Goal: Task Accomplishment & Management: Complete application form

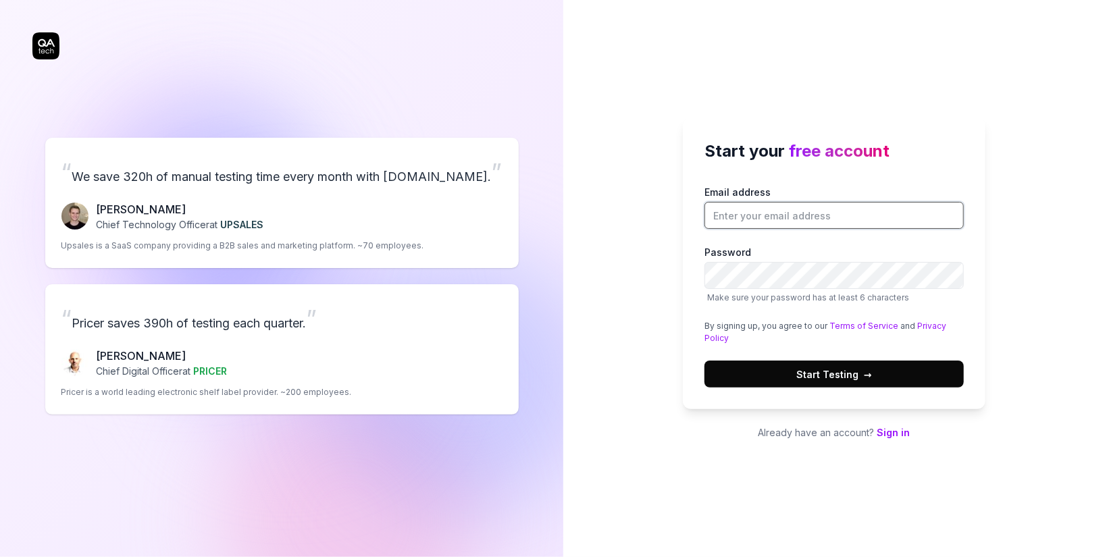
click at [747, 216] on input "Email address" at bounding box center [834, 215] width 259 height 27
type input "[EMAIL_ADDRESS]"
click at [855, 374] on span "Start Testing →" at bounding box center [835, 375] width 76 height 14
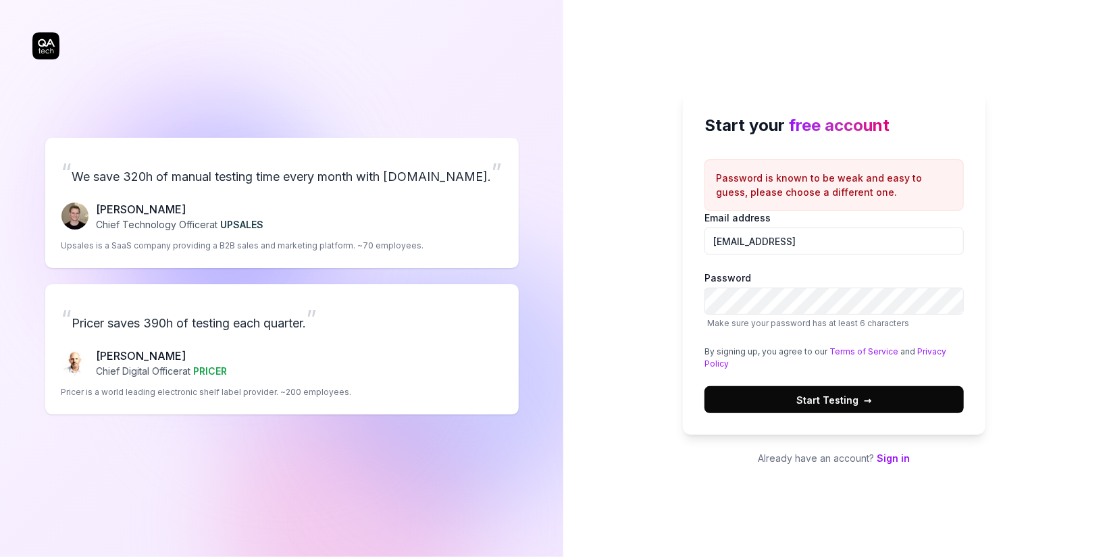
click at [832, 394] on span "Start Testing →" at bounding box center [835, 400] width 76 height 14
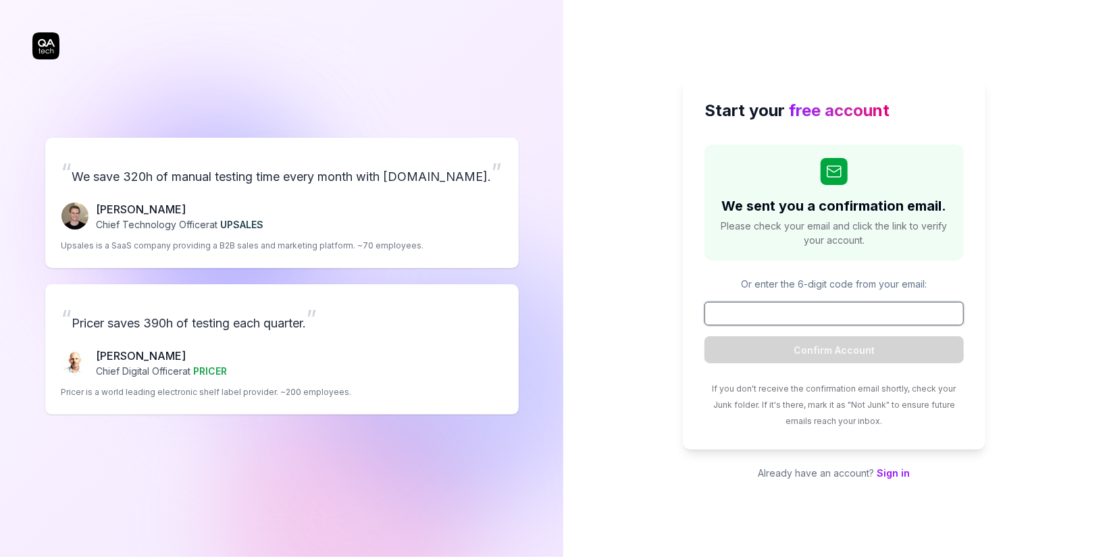
click at [812, 307] on input at bounding box center [834, 314] width 259 height 24
paste input "904996"
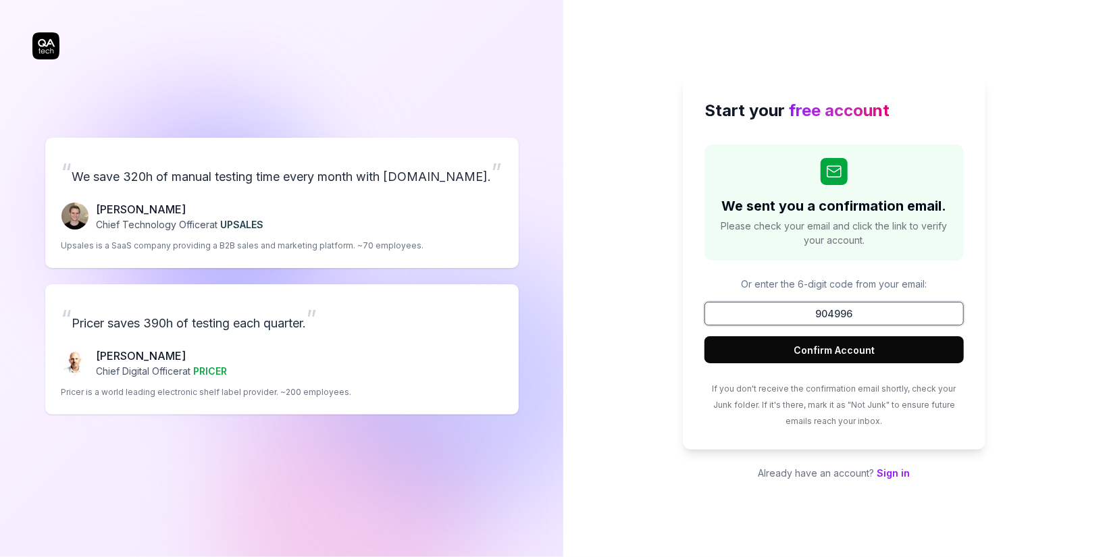
type input "904996"
click at [835, 345] on button "Confirm Account" at bounding box center [834, 349] width 259 height 27
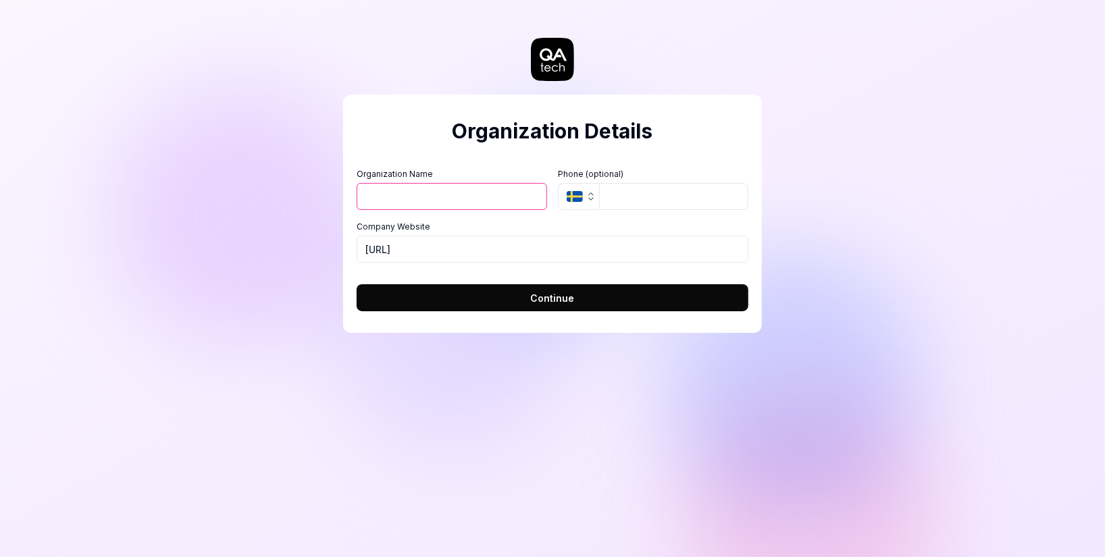
click at [430, 193] on input "Organization Name" at bounding box center [452, 196] width 191 height 27
click at [589, 275] on form "Organization Name Organization Logo (Square minimum 256x256px) Click to upload …" at bounding box center [553, 235] width 392 height 151
click at [580, 303] on button "Continue" at bounding box center [553, 297] width 392 height 27
click at [455, 195] on input "Organization Name" at bounding box center [452, 196] width 191 height 27
type input "[URL]"
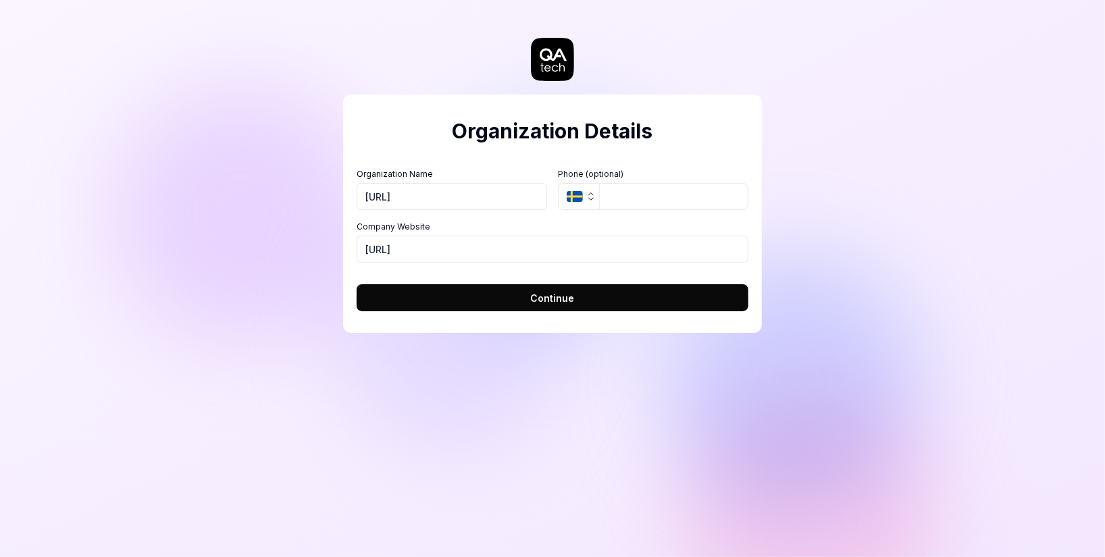
click at [526, 301] on button "Continue" at bounding box center [553, 297] width 392 height 27
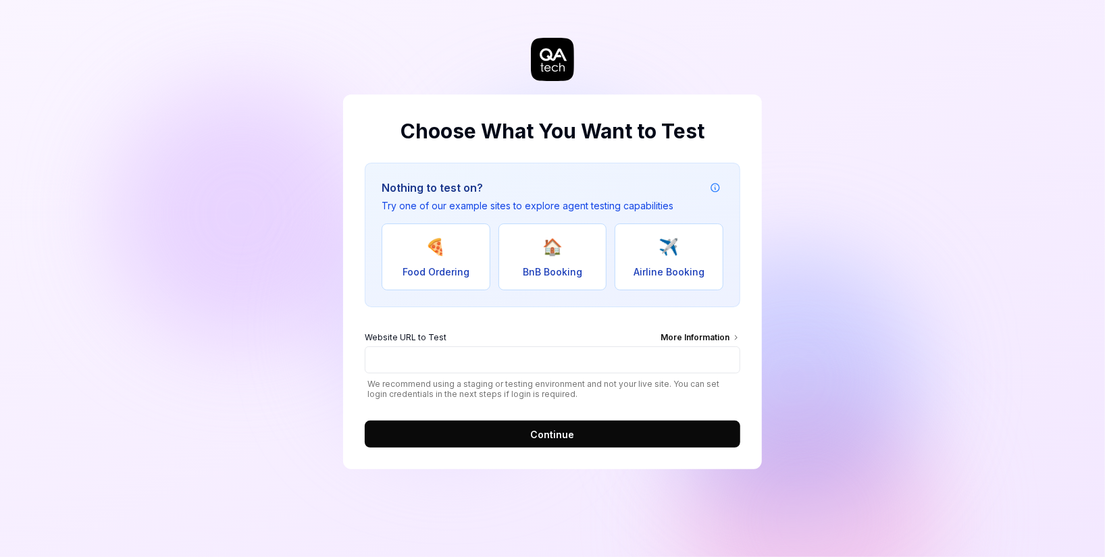
click at [462, 252] on button "🍕 Food Ordering" at bounding box center [436, 257] width 109 height 67
type input "[URL][DOMAIN_NAME]"
click at [529, 441] on button "Continue" at bounding box center [553, 434] width 376 height 27
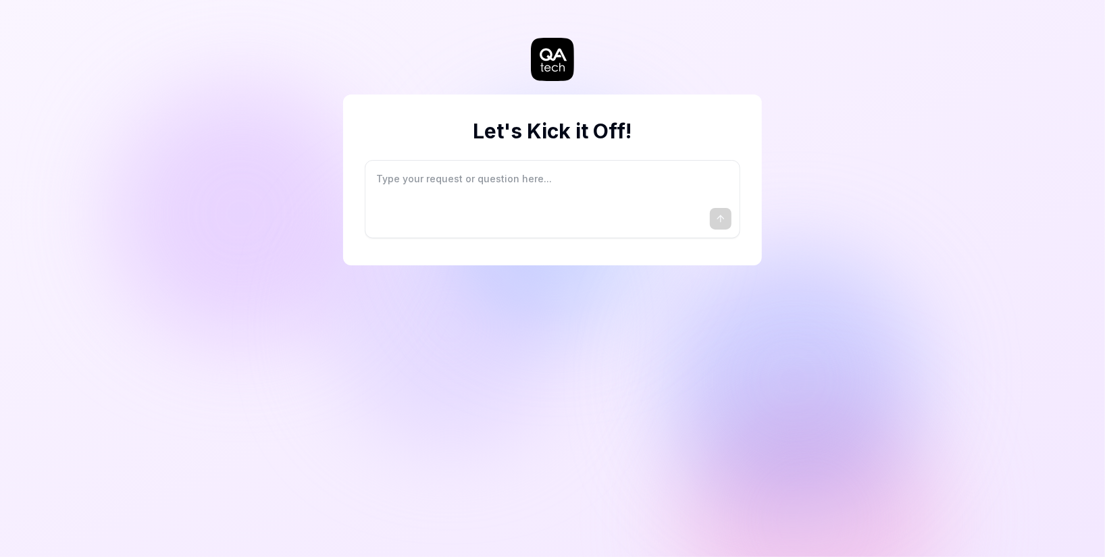
type textarea "*"
type textarea "I"
type textarea "*"
type textarea "I"
type textarea "*"
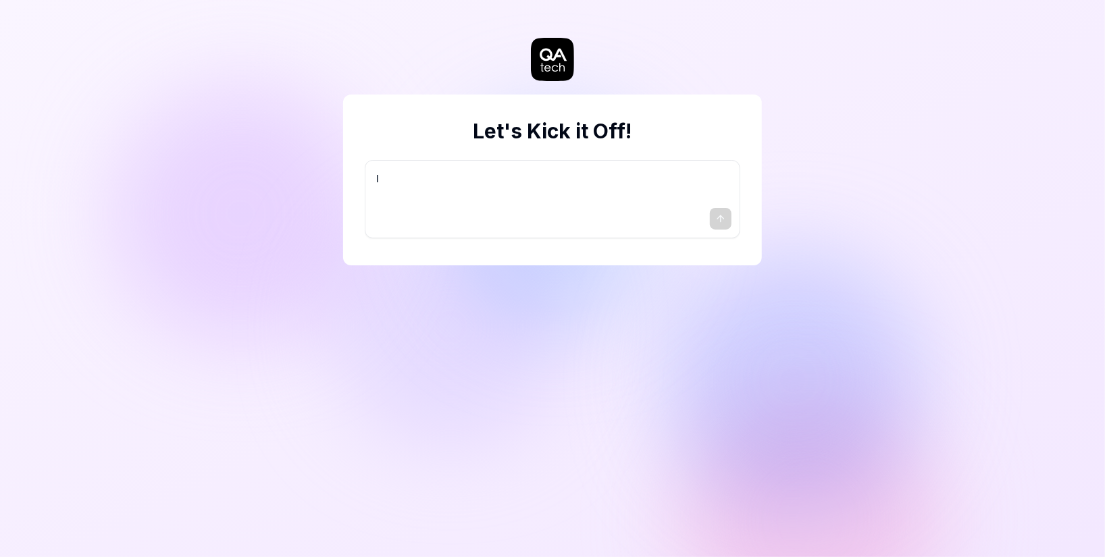
type textarea "I w"
type textarea "*"
type textarea "I wa"
type textarea "*"
type textarea "I wan"
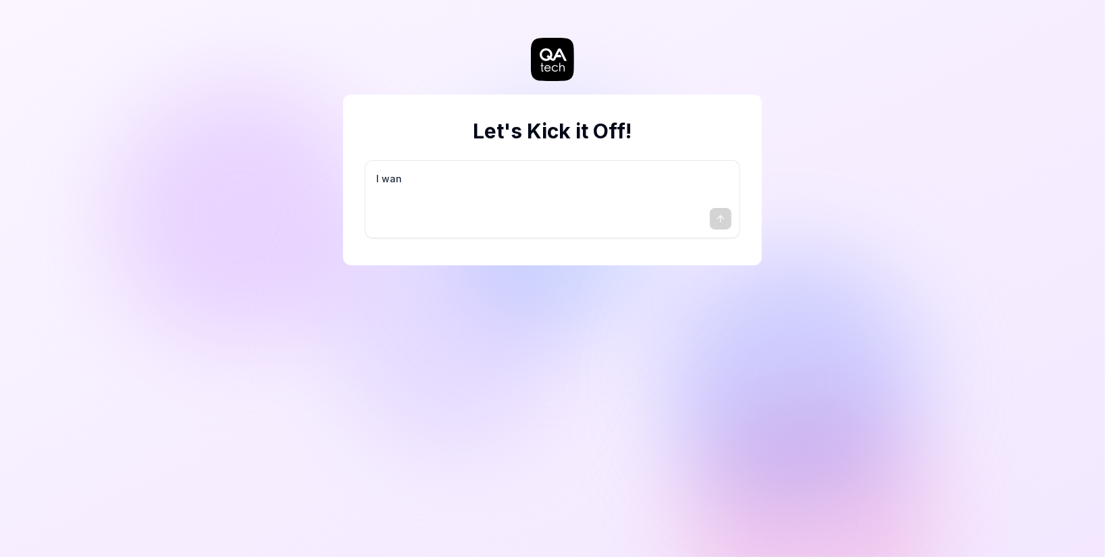
type textarea "*"
type textarea "I want"
type textarea "*"
type textarea "I want"
type textarea "*"
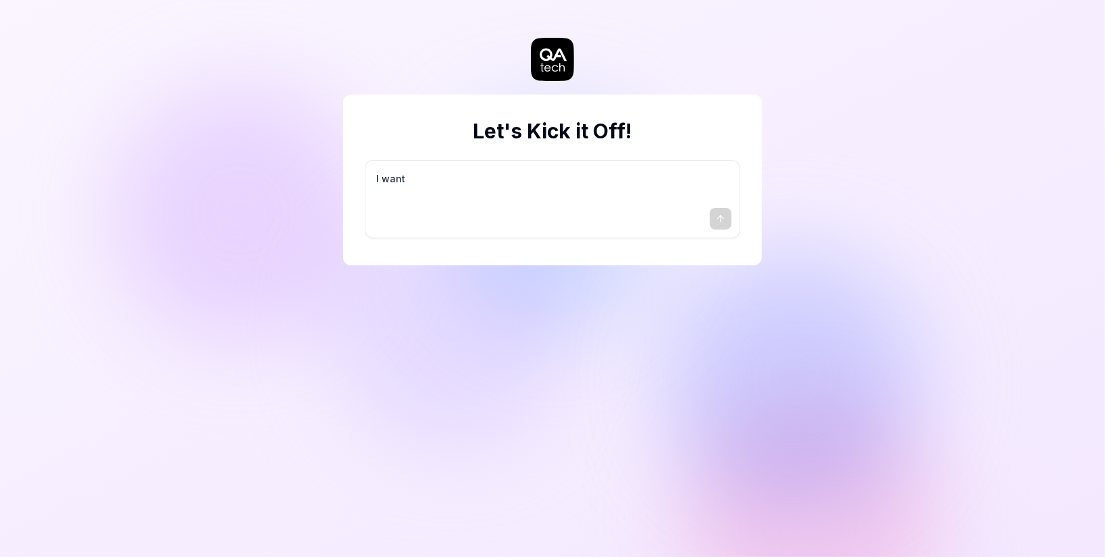
type textarea "I want a"
type textarea "*"
type textarea "I want a"
type textarea "*"
type textarea "I want a g"
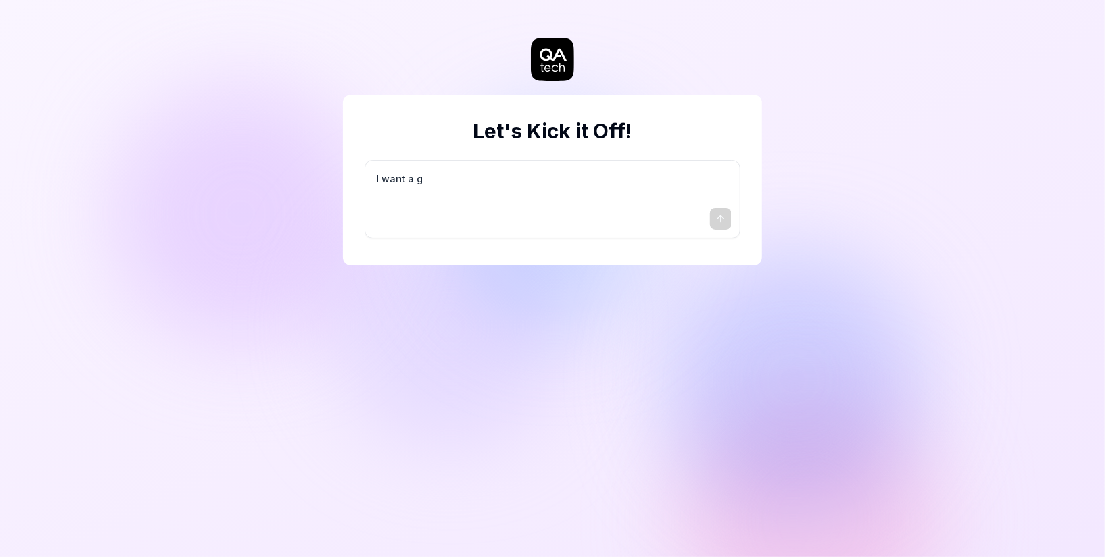
type textarea "*"
type textarea "I want a go"
type textarea "*"
type textarea "I want a goo"
type textarea "*"
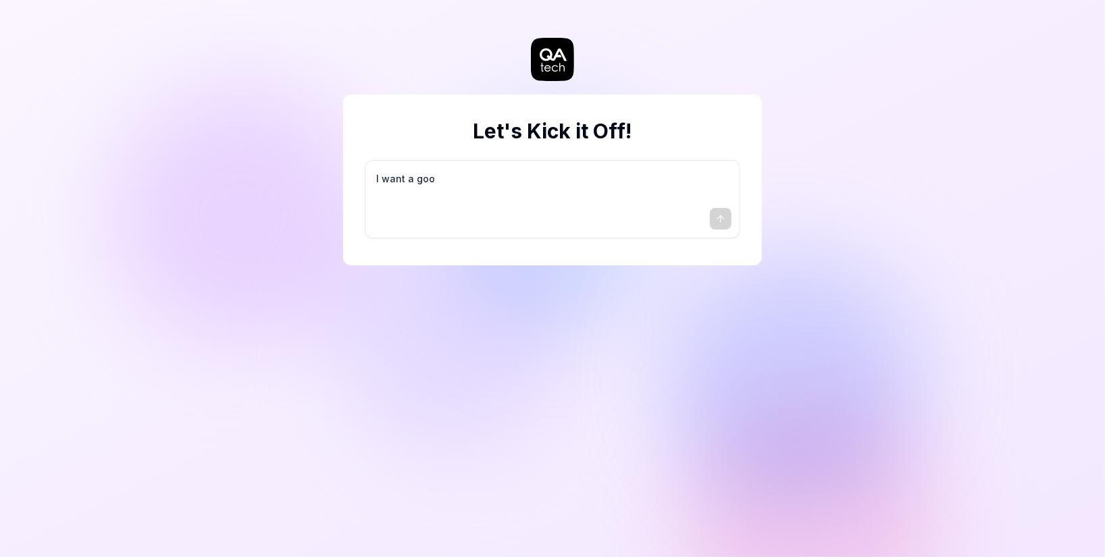
type textarea "I want a good"
type textarea "*"
type textarea "I want a good"
type textarea "*"
type textarea "I want a good t"
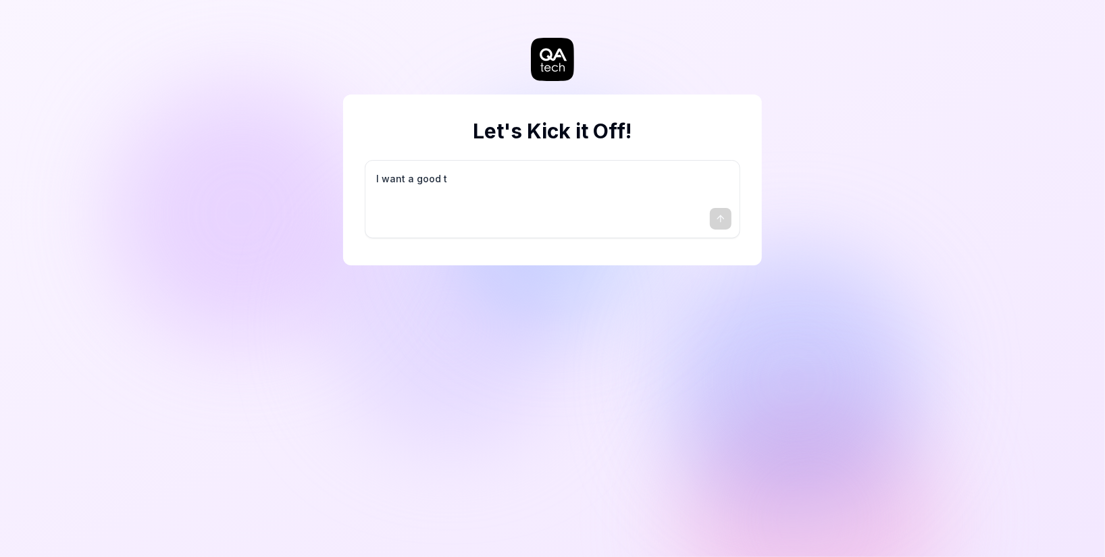
type textarea "*"
type textarea "I want a good te"
type textarea "*"
type textarea "I want a good tes"
type textarea "*"
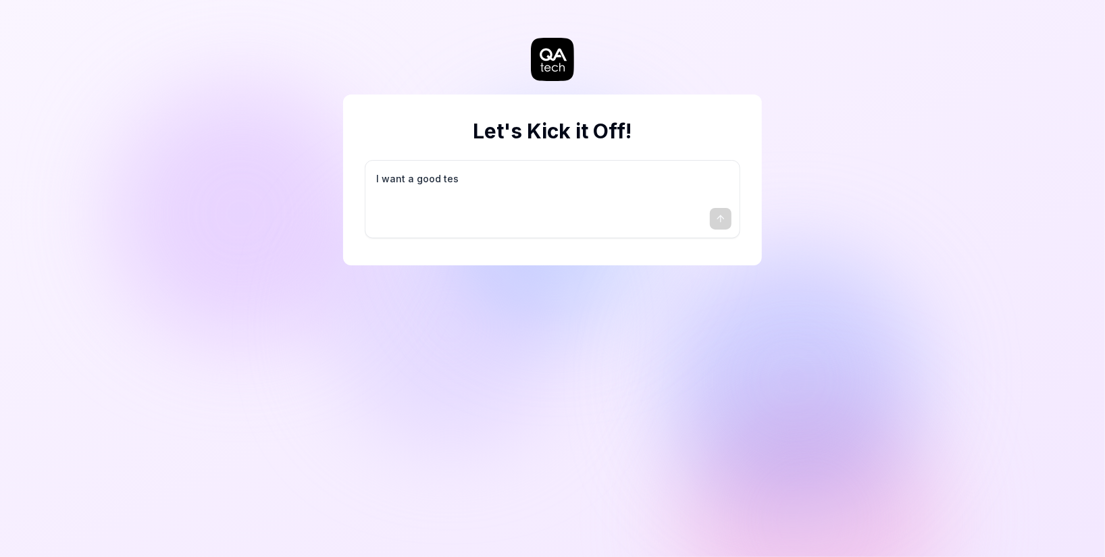
type textarea "I want a good test"
type textarea "*"
type textarea "I want a good test"
type textarea "*"
type textarea "I want a good test s"
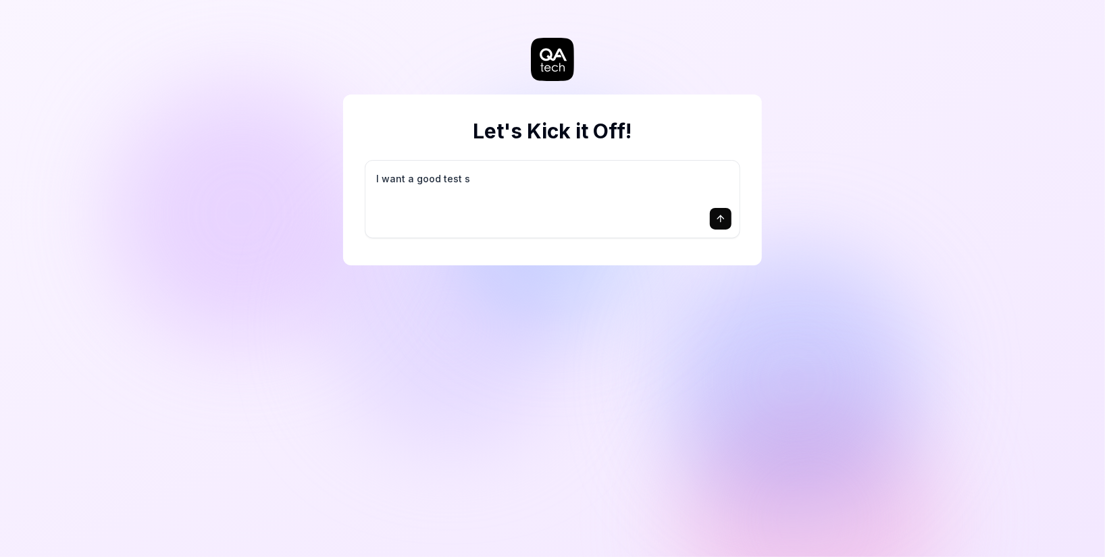
type textarea "*"
type textarea "I want a good test se"
type textarea "*"
type textarea "I want a good test set"
type textarea "*"
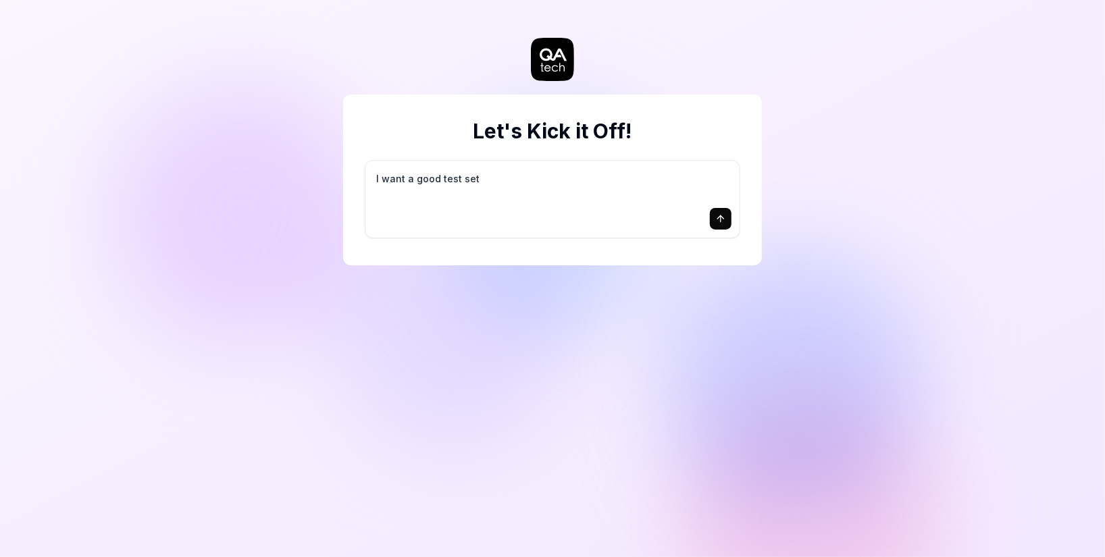
type textarea "I want a good test setu"
type textarea "*"
type textarea "I want a good test setup"
type textarea "*"
type textarea "I want a good test setup"
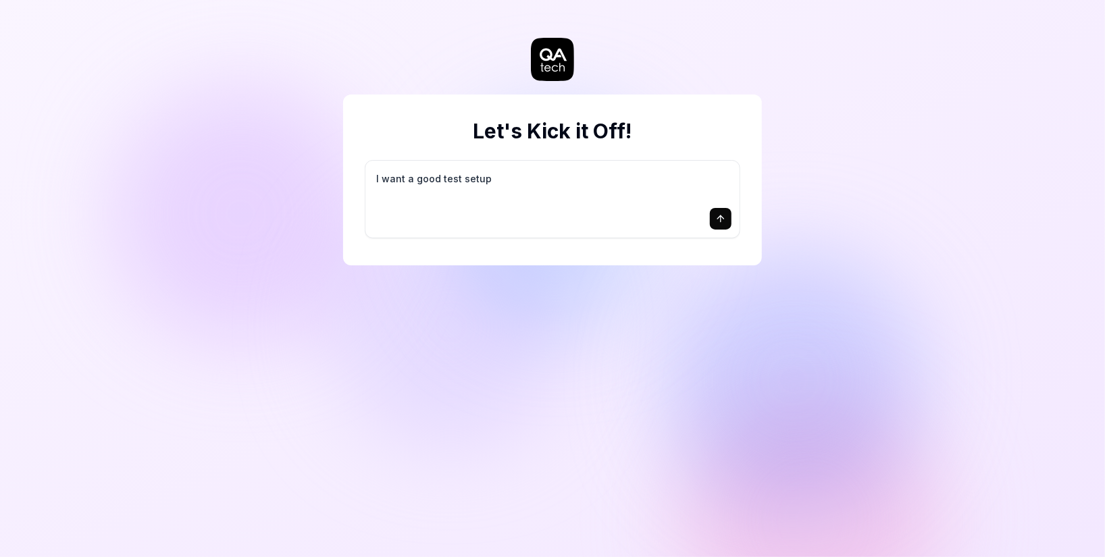
type textarea "*"
type textarea "I want a good test setup f"
type textarea "*"
type textarea "I want a good test setup fo"
type textarea "*"
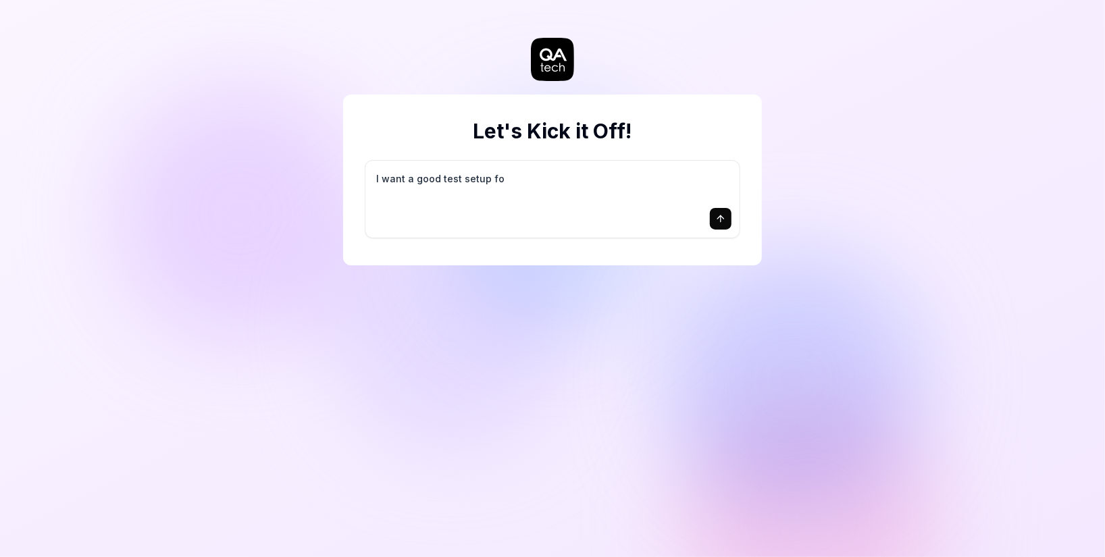
type textarea "I want a good test setup for"
type textarea "*"
type textarea "I want a good test setup for"
type textarea "*"
type textarea "I want a good test setup for m"
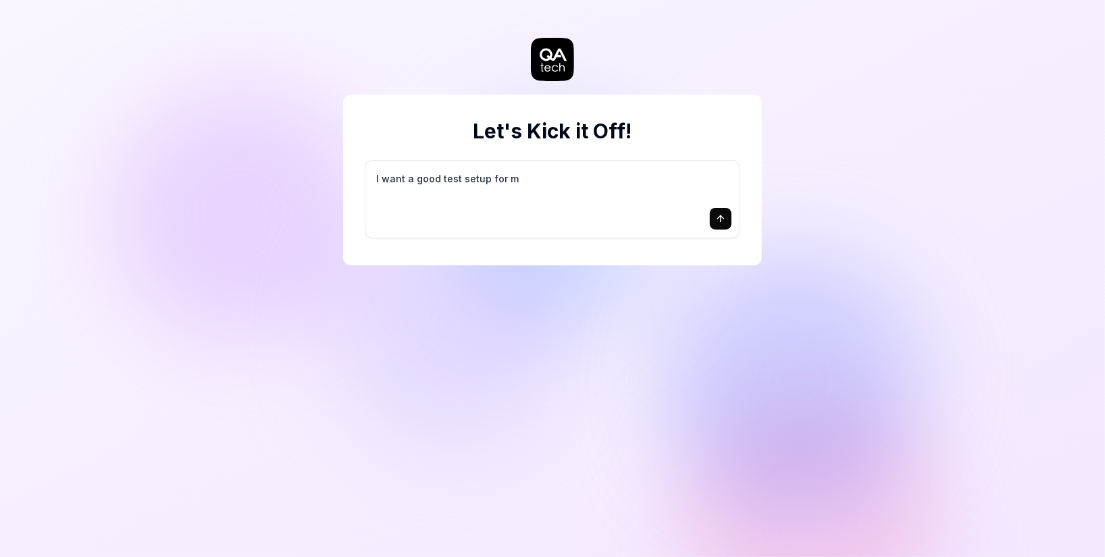
type textarea "*"
type textarea "I want a good test setup for my"
type textarea "*"
type textarea "I want a good test setup for my"
type textarea "*"
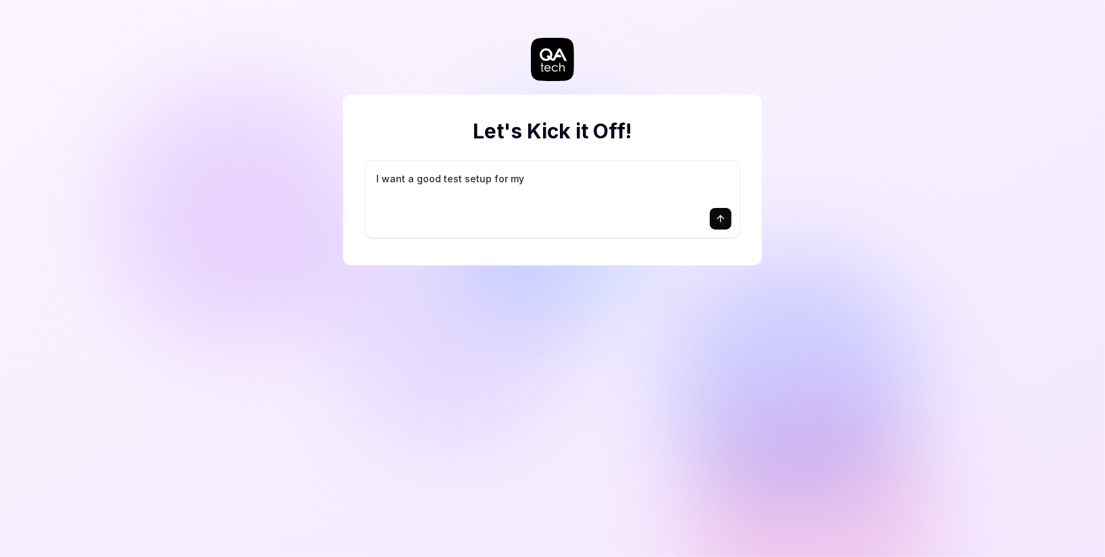
type textarea "I want a good test setup for my s"
type textarea "*"
type textarea "I want a good test setup for my si"
type textarea "*"
type textarea "I want a good test setup for my sit"
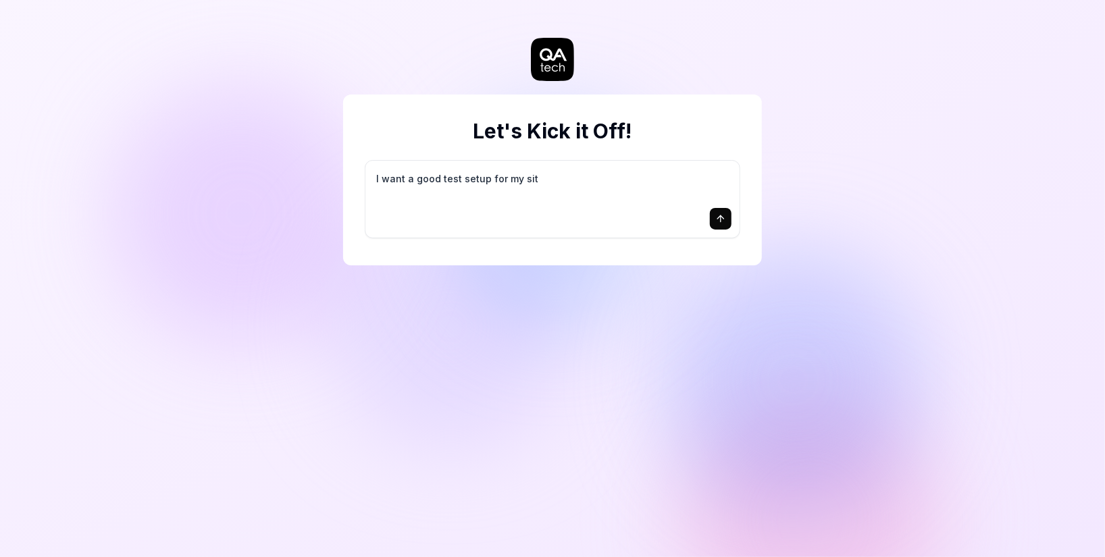
type textarea "*"
type textarea "I want a good test setup for my site"
type textarea "*"
type textarea "I want a good test setup for my site"
type textarea "*"
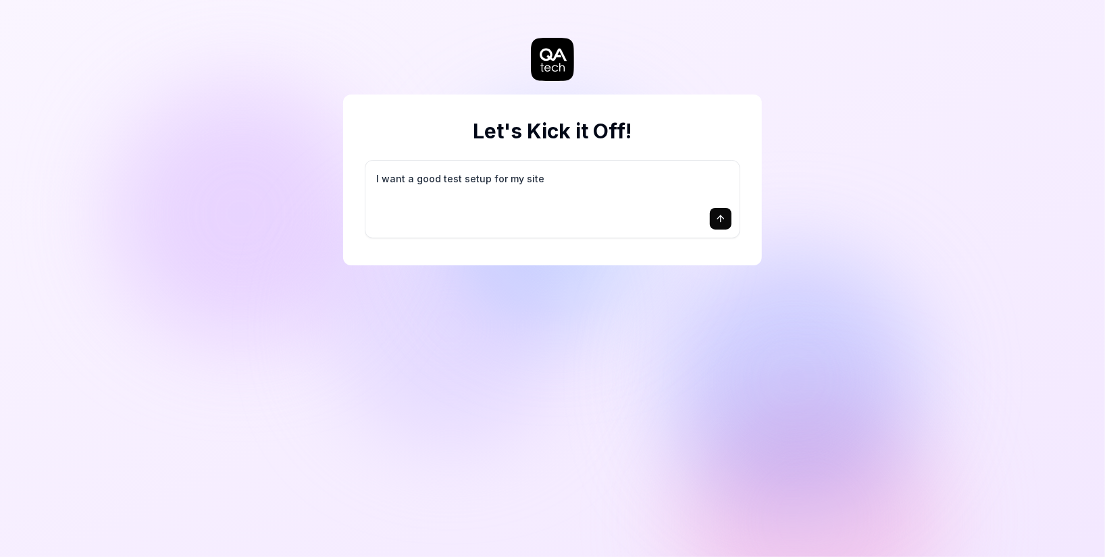
type textarea "I want a good test setup for my site -"
type textarea "*"
type textarea "I want a good test setup for my site -"
type textarea "*"
type textarea "I want a good test setup for my site - h"
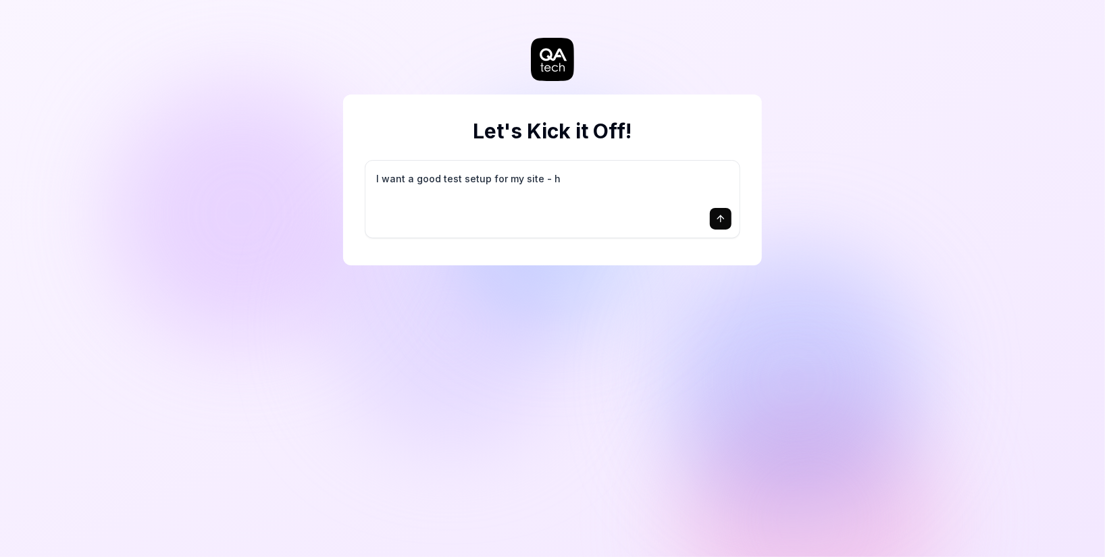
type textarea "*"
type textarea "I want a good test setup for my site - he"
type textarea "*"
type textarea "I want a good test setup for my site - hel"
type textarea "*"
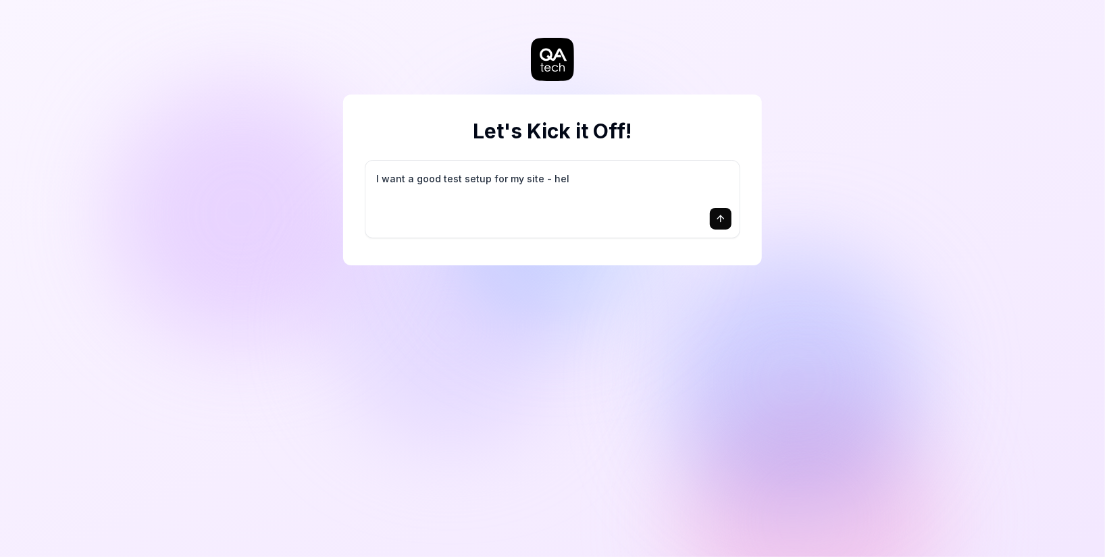
type textarea "I want a good test setup for my site - help"
type textarea "*"
type textarea "I want a good test setup for my site - help"
type textarea "*"
type textarea "I want a good test setup for my site - help m"
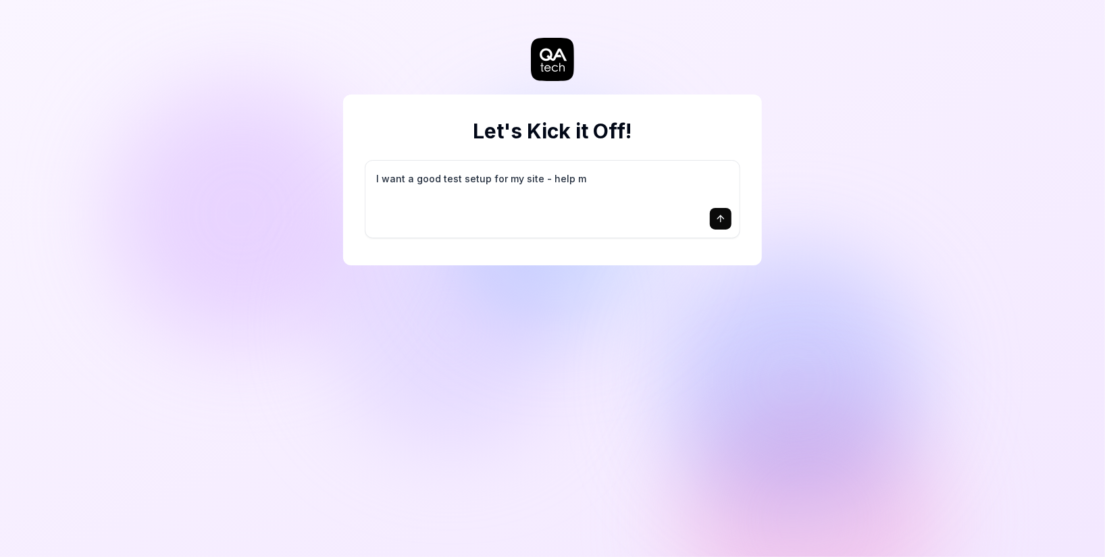
type textarea "*"
type textarea "I want a good test setup for my site - help me"
type textarea "*"
type textarea "I want a good test setup for my site - help me"
type textarea "*"
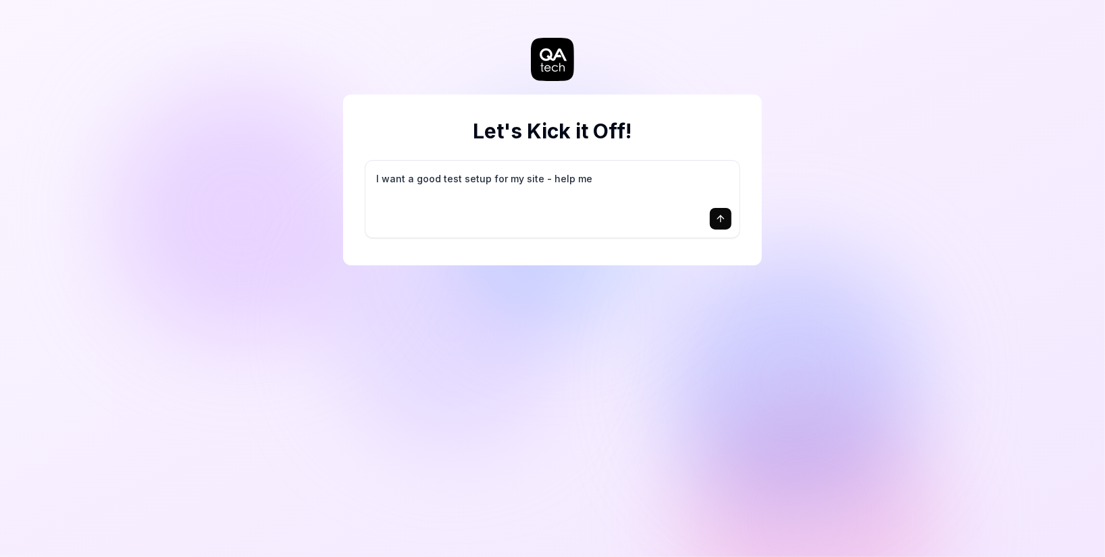
type textarea "I want a good test setup for my site - help me c"
type textarea "*"
type textarea "I want a good test setup for my site - help me cr"
type textarea "*"
type textarea "I want a good test setup for my site - help me cre"
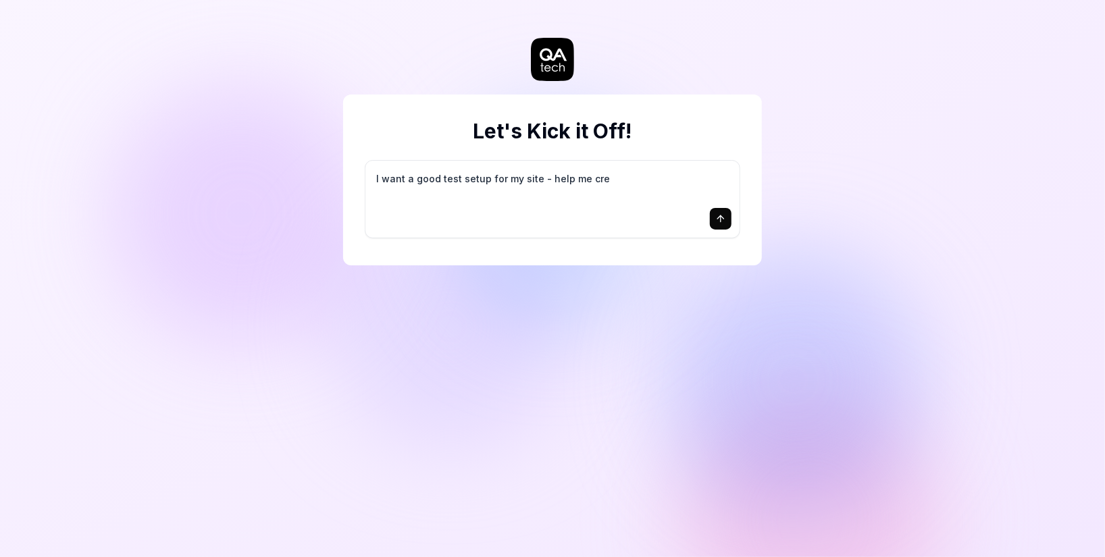
type textarea "*"
type textarea "I want a good test setup for my site - help me crea"
type textarea "*"
type textarea "I want a good test setup for my site - help me creat"
type textarea "*"
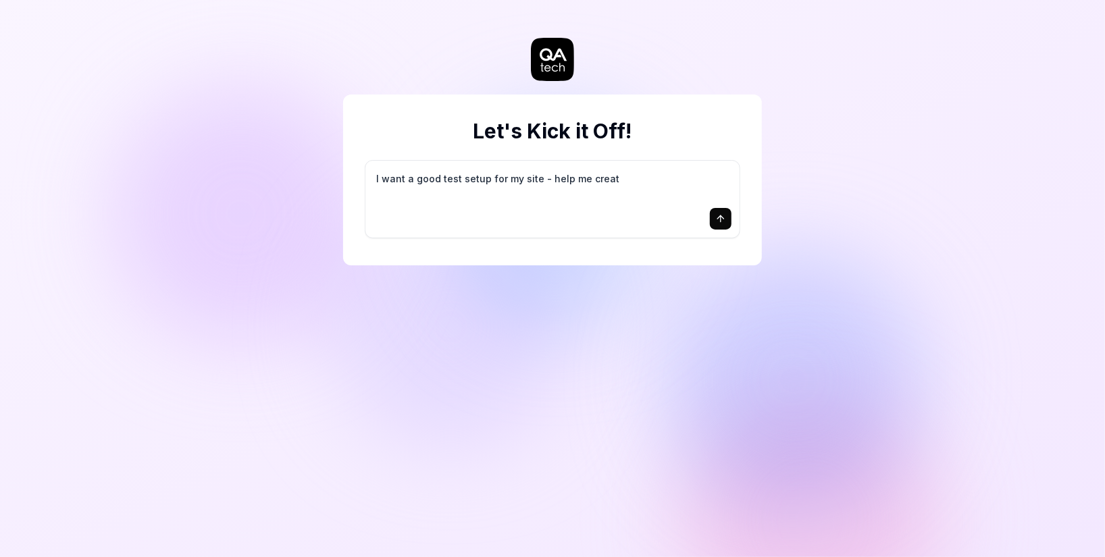
type textarea "I want a good test setup for my site - help me create"
type textarea "*"
type textarea "I want a good test setup for my site - help me create"
type textarea "*"
type textarea "I want a good test setup for my site - help me create t"
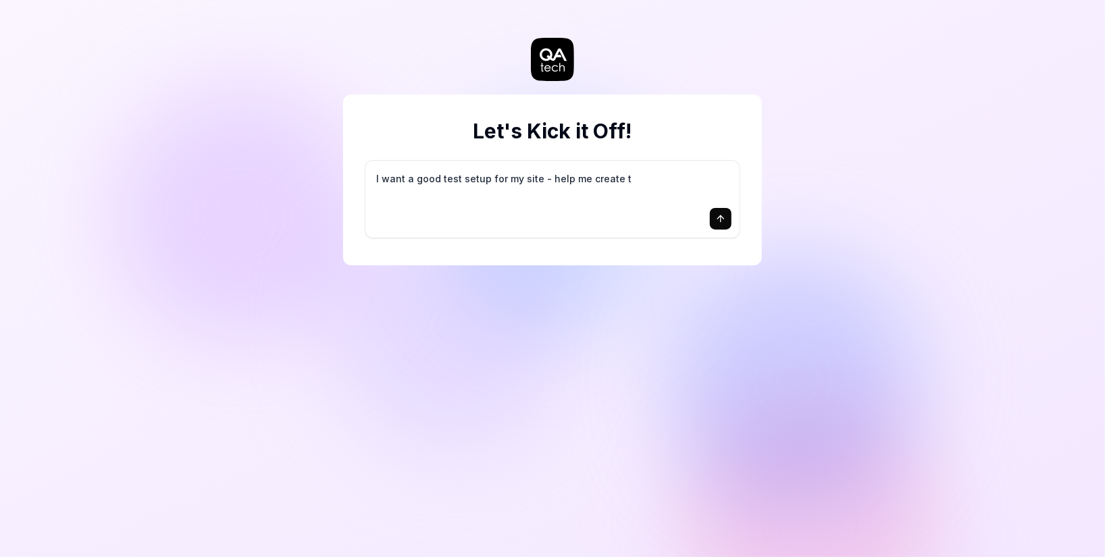
type textarea "*"
type textarea "I want a good test setup for my site - help me create th"
type textarea "*"
type textarea "I want a good test setup for my site - help me create the"
type textarea "*"
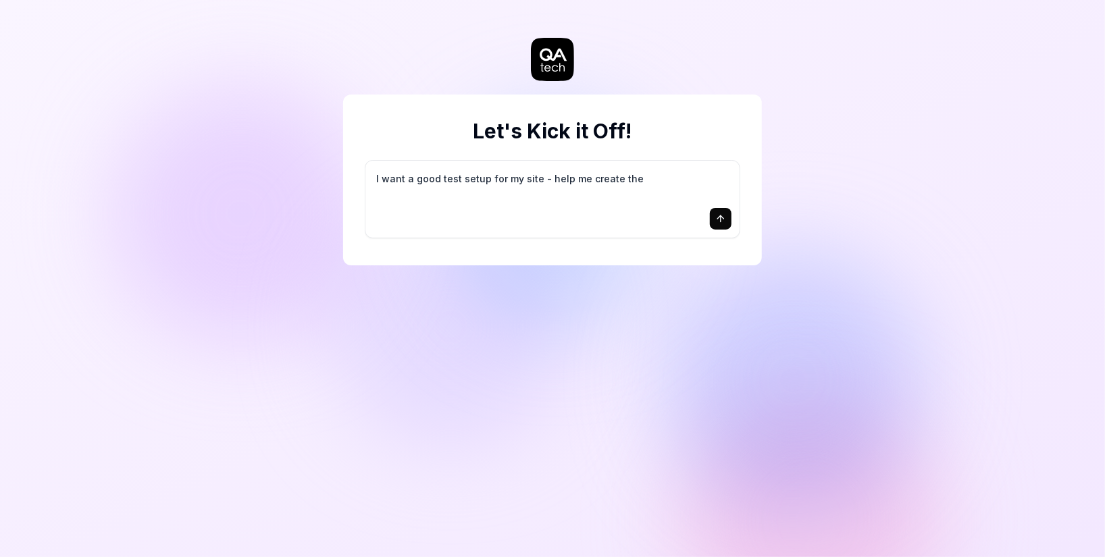
type textarea "I want a good test setup for my site - help me create the"
type textarea "*"
type textarea "I want a good test setup for my site - help me create the f"
type textarea "*"
type textarea "I want a good test setup for my site - help me create the fi"
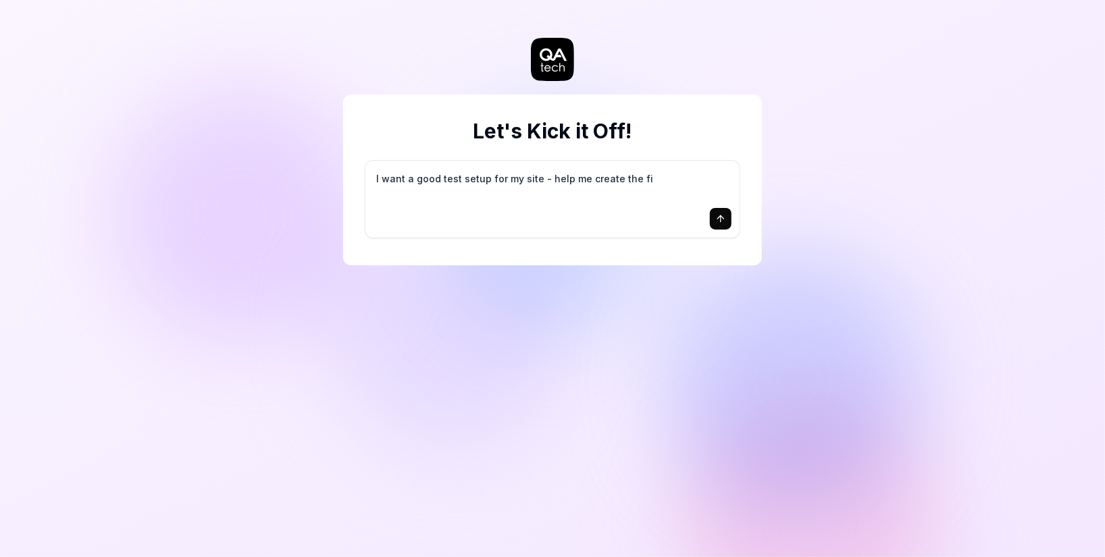
type textarea "*"
type textarea "I want a good test setup for my site - help me create the fir"
type textarea "*"
type textarea "I want a good test setup for my site - help me create the firs"
type textarea "*"
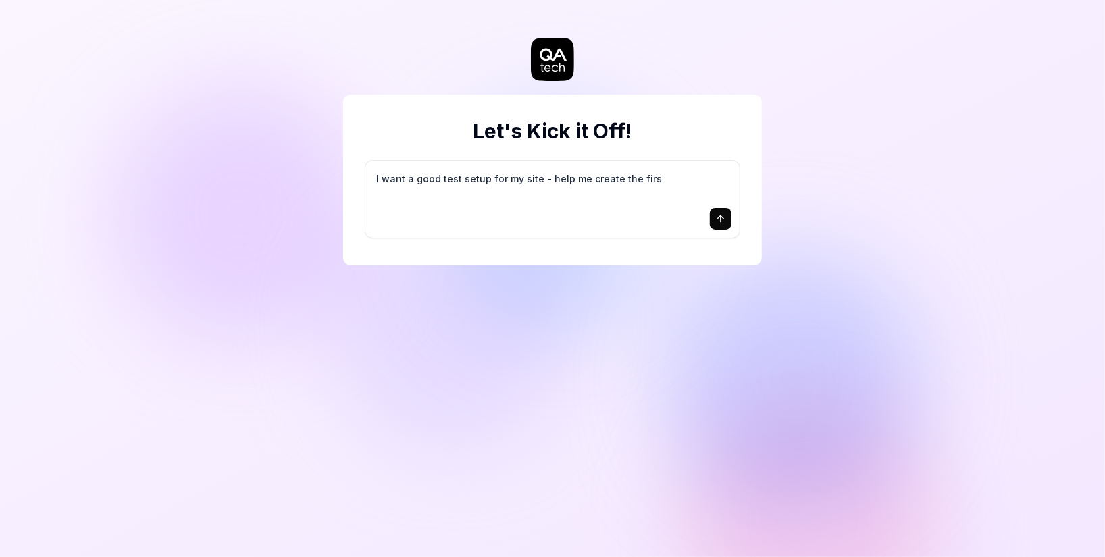
type textarea "I want a good test setup for my site - help me create the first"
type textarea "*"
type textarea "I want a good test setup for my site - help me create the first"
type textarea "*"
type textarea "I want a good test setup for my site - help me create the first 3"
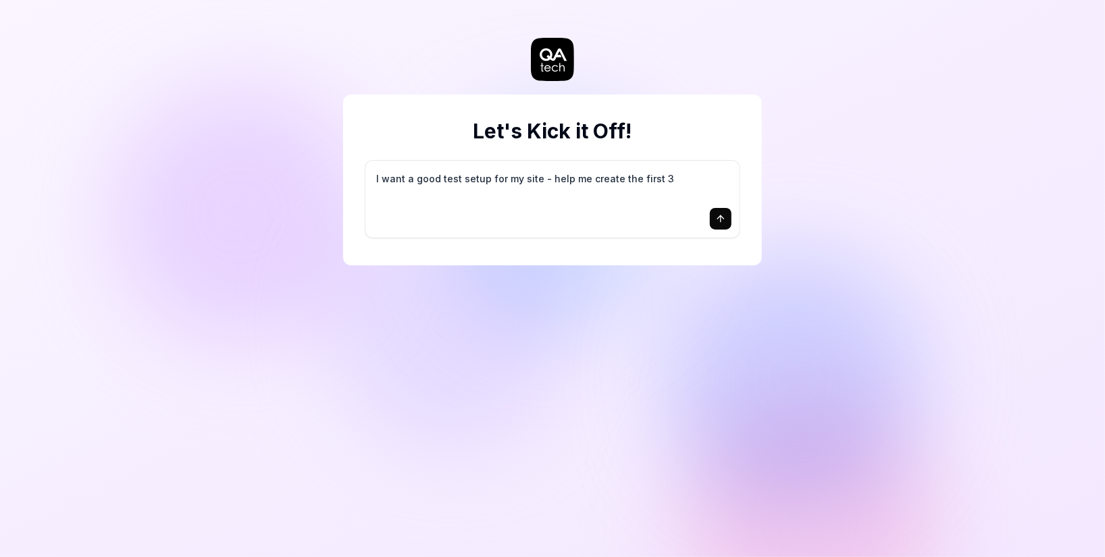
type textarea "*"
type textarea "I want a good test setup for my site - help me create the first 3-"
type textarea "*"
type textarea "I want a good test setup for my site - help me create the first 3-5"
type textarea "*"
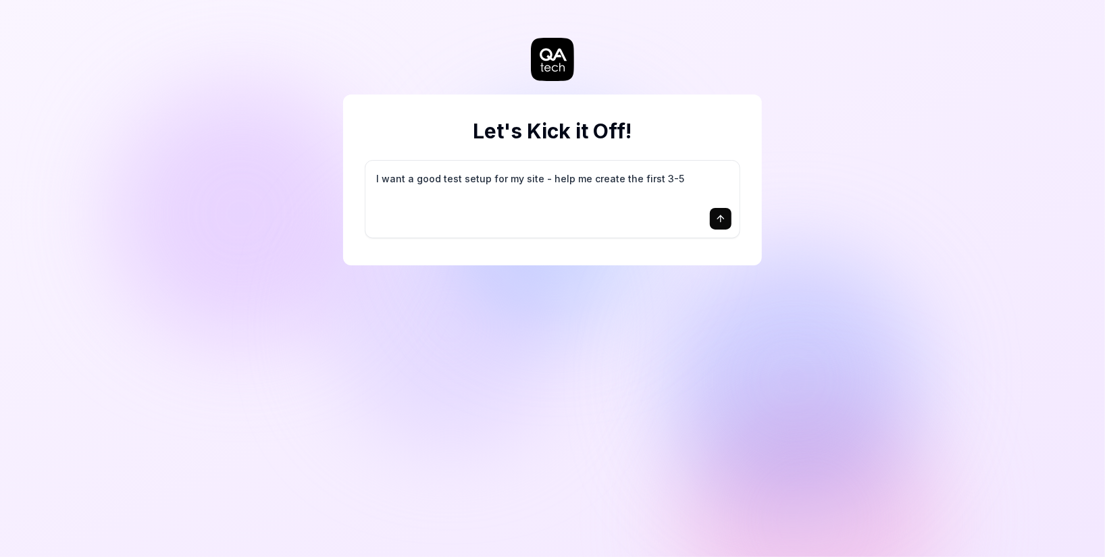
type textarea "I want a good test setup for my site - help me create the first 3-5"
type textarea "*"
type textarea "I want a good test setup for my site - help me create the first 3-5 t"
type textarea "*"
type textarea "I want a good test setup for my site - help me create the first 3-5 te"
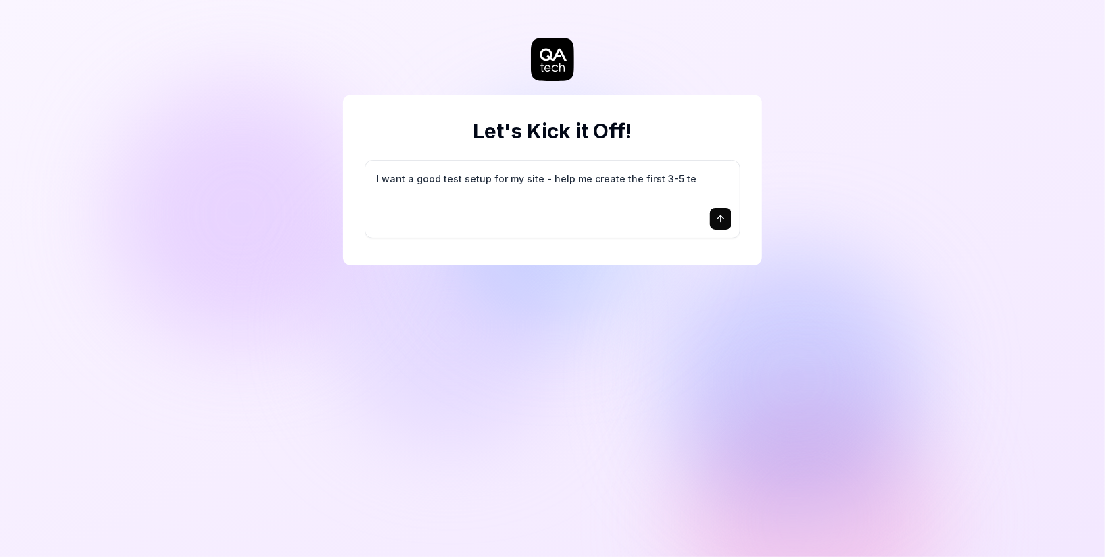
type textarea "*"
type textarea "I want a good test setup for my site - help me create the first 3-5 tes"
type textarea "*"
type textarea "I want a good test setup for my site - help me create the first 3-5 test"
type textarea "*"
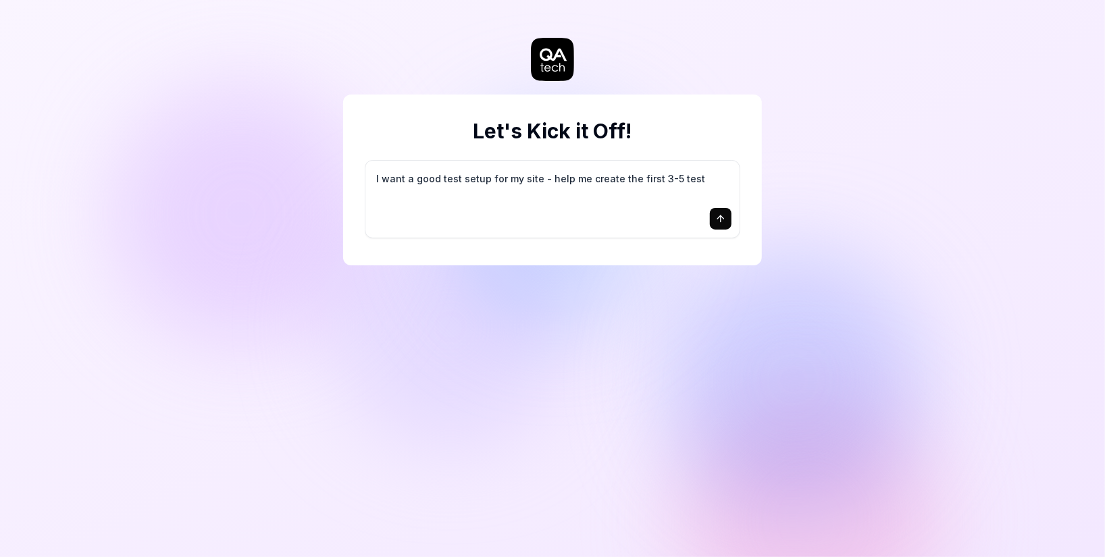
type textarea "I want a good test setup for my site - help me create the first 3-5 test"
type textarea "*"
type textarea "I want a good test setup for my site - help me create the first 3-5 test c"
type textarea "*"
type textarea "I want a good test setup for my site - help me create the first 3-5 test ca"
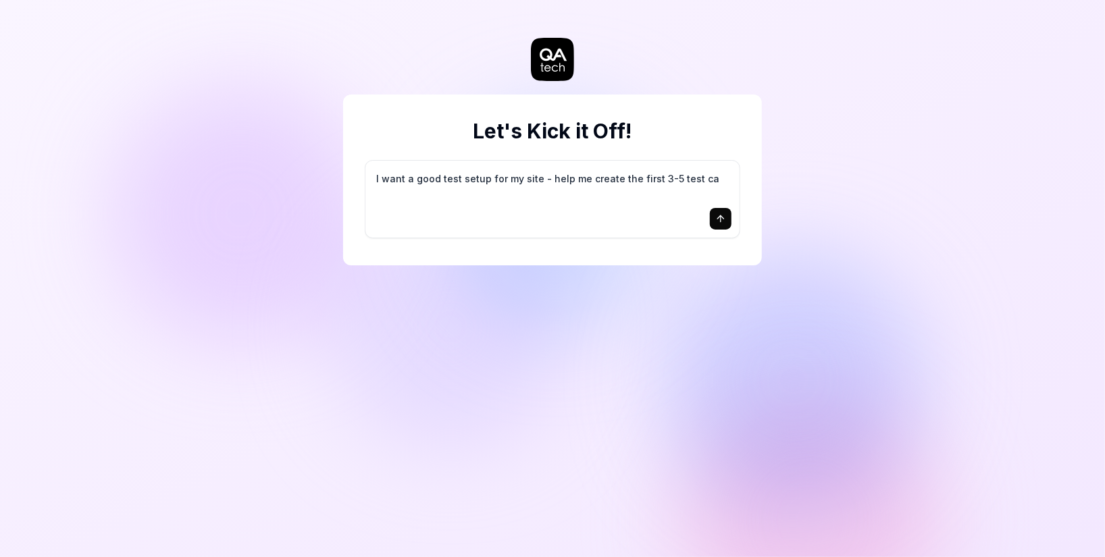
type textarea "*"
type textarea "I want a good test setup for my site - help me create the first 3-5 test cas"
type textarea "*"
type textarea "I want a good test setup for my site - help me create the first 3-5 test case"
type textarea "*"
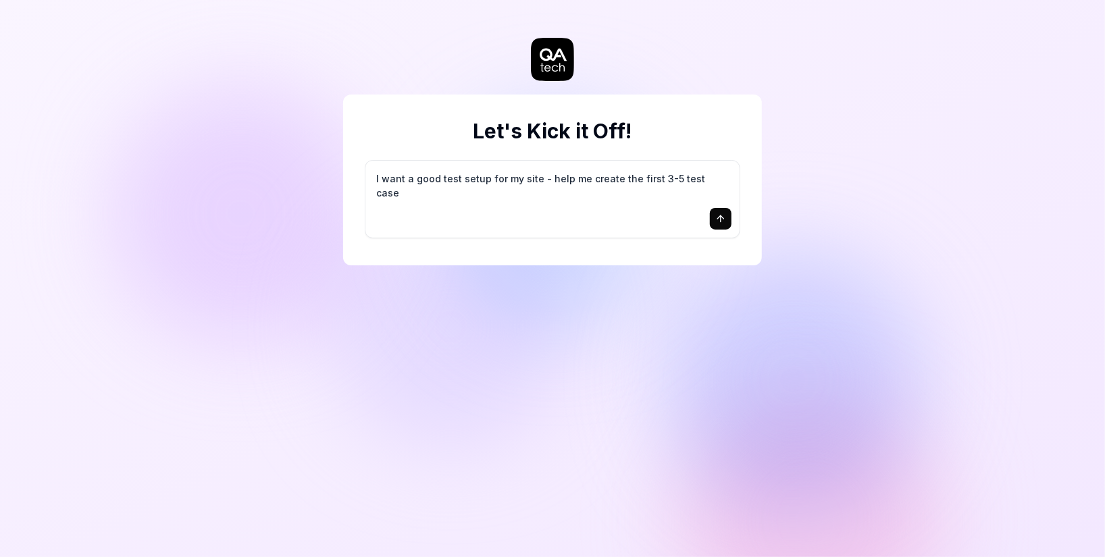
type textarea "I want a good test setup for my site - help me create the first 3-5 test cases"
click at [721, 216] on icon "submit" at bounding box center [721, 219] width 0 height 6
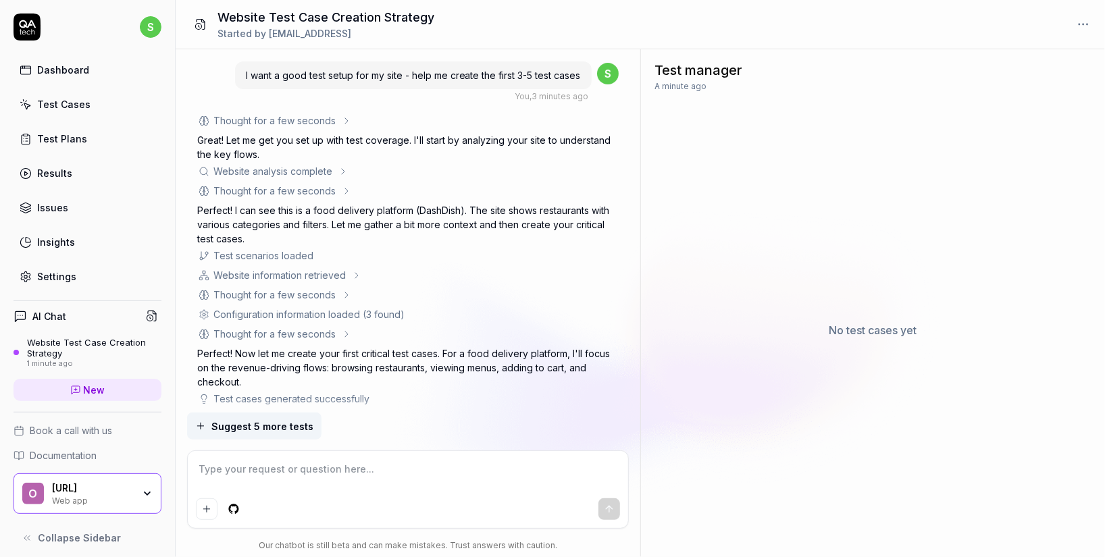
type textarea "*"
